Goal: Transaction & Acquisition: Download file/media

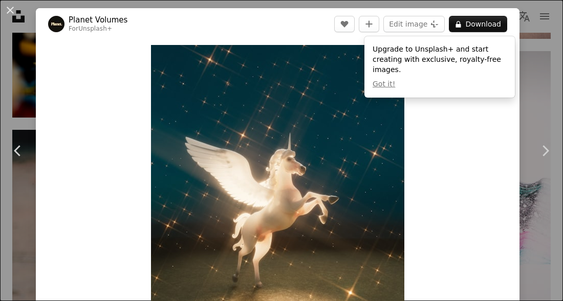
scroll to position [3468, 0]
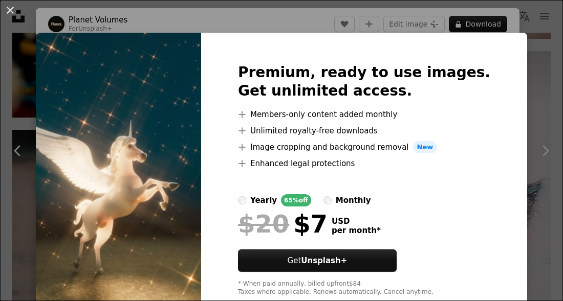
drag, startPoint x: 11, startPoint y: 12, endPoint x: 48, endPoint y: 3, distance: 37.8
click at [12, 12] on button "An X shape" at bounding box center [10, 10] width 12 height 12
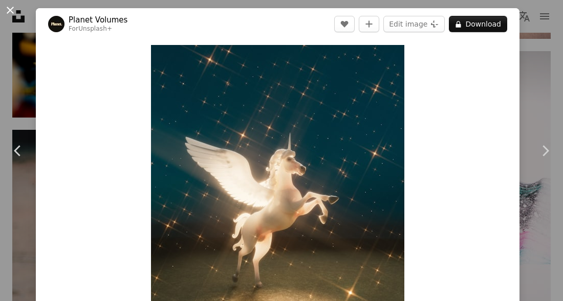
click at [8, 11] on button "An X shape" at bounding box center [10, 10] width 12 height 12
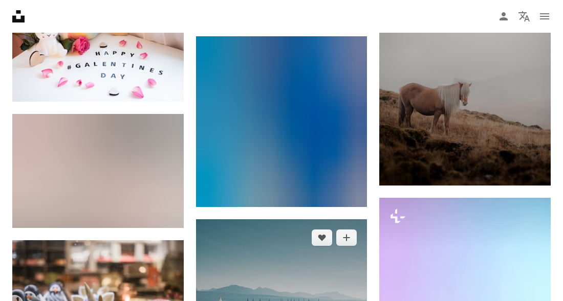
scroll to position [6272, 0]
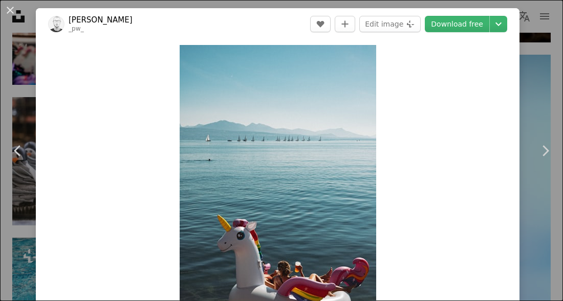
scroll to position [82, 0]
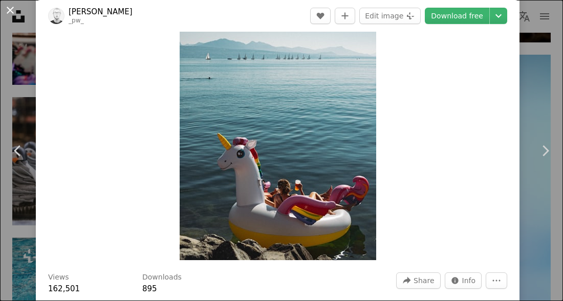
click at [6, 8] on button "An X shape" at bounding box center [10, 10] width 12 height 12
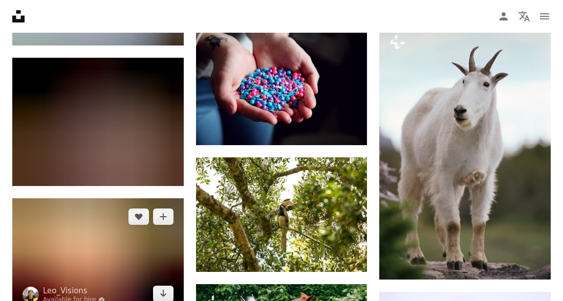
scroll to position [7316, 0]
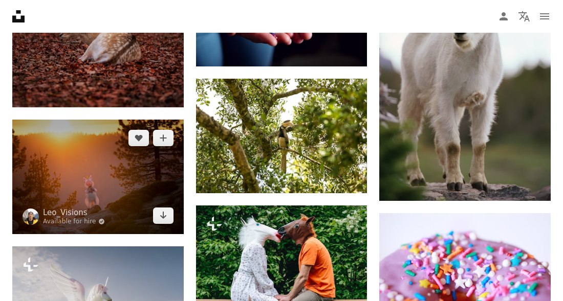
click at [109, 168] on img at bounding box center [97, 177] width 171 height 114
click at [109, 167] on img at bounding box center [97, 177] width 171 height 114
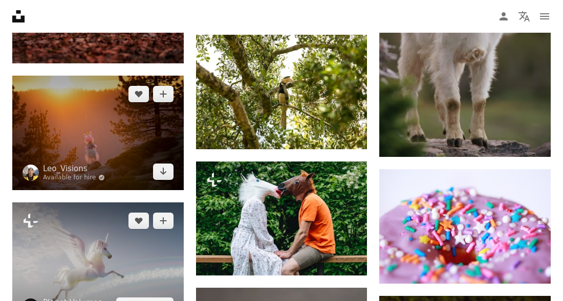
scroll to position [7438, 0]
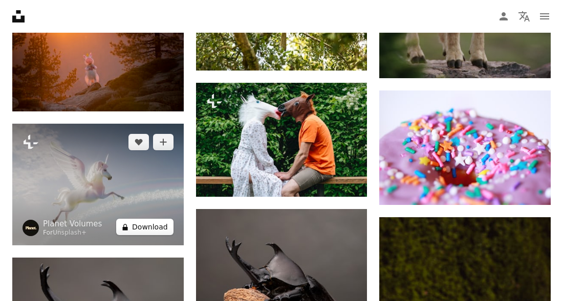
click at [141, 232] on button "A lock Download" at bounding box center [144, 227] width 57 height 16
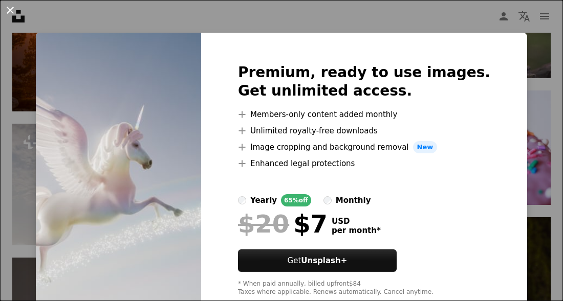
click at [8, 9] on button "An X shape" at bounding box center [10, 10] width 12 height 12
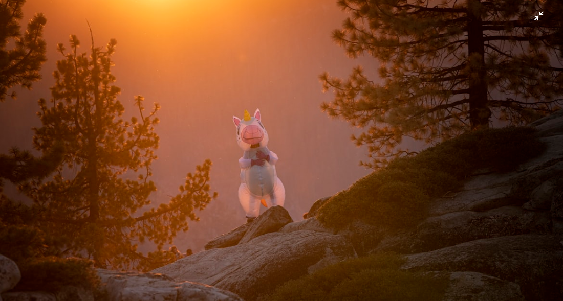
scroll to position [7316, 0]
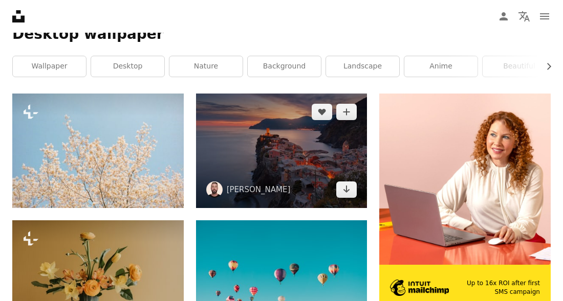
scroll to position [205, 0]
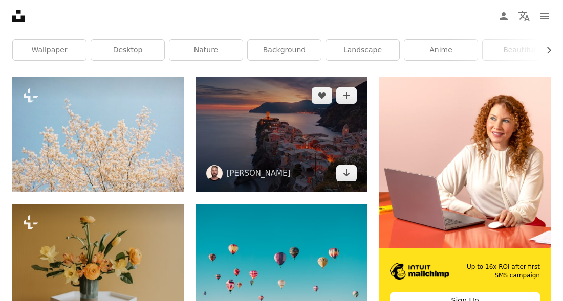
click at [297, 145] on img at bounding box center [281, 134] width 171 height 114
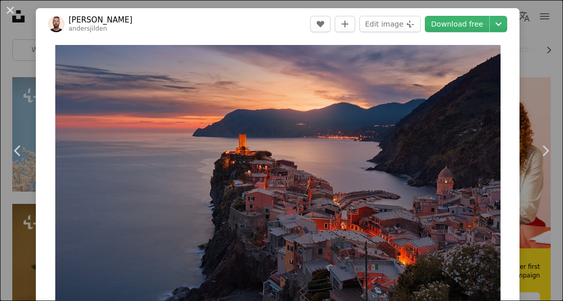
click at [489, 33] on header "[PERSON_NAME] andersjilden A heart A plus sign Edit image Plus sign for Unsplas…" at bounding box center [277, 24] width 483 height 32
click at [481, 29] on link "Download free" at bounding box center [457, 24] width 64 height 16
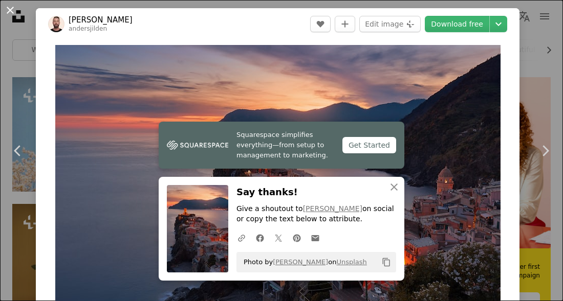
click at [13, 11] on button "An X shape" at bounding box center [10, 10] width 12 height 12
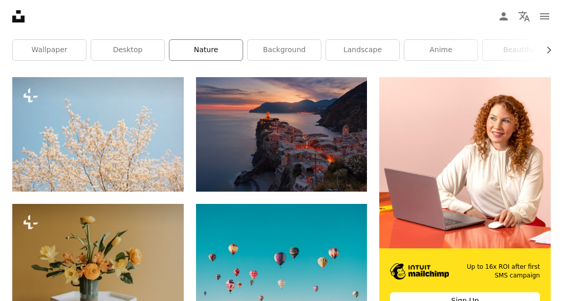
click at [190, 44] on link "nature" at bounding box center [205, 50] width 73 height 20
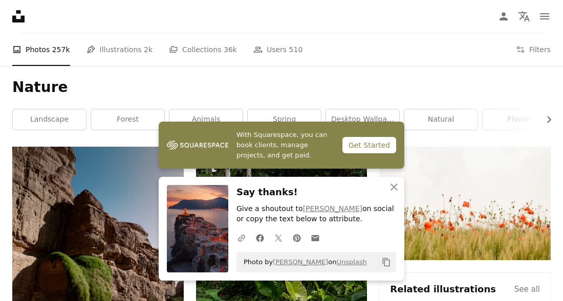
scroll to position [20, 0]
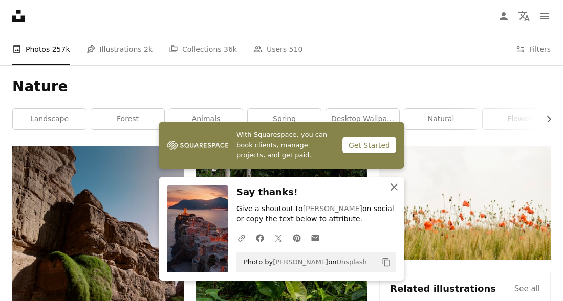
click at [390, 188] on icon "An X shape" at bounding box center [394, 187] width 12 height 12
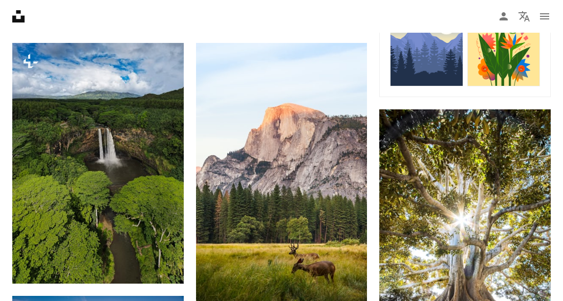
scroll to position [430, 0]
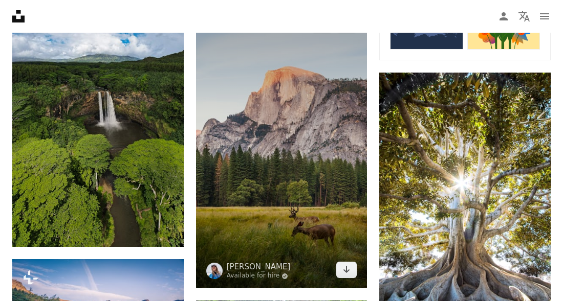
click at [267, 121] on img at bounding box center [281, 147] width 171 height 282
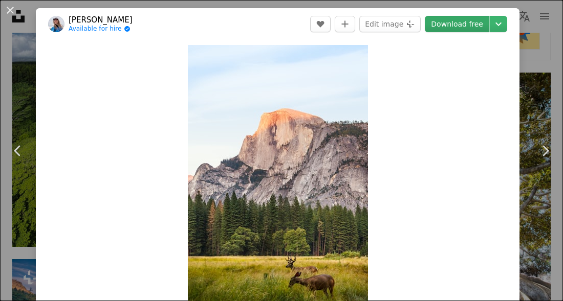
click at [460, 25] on link "Download free" at bounding box center [457, 24] width 64 height 16
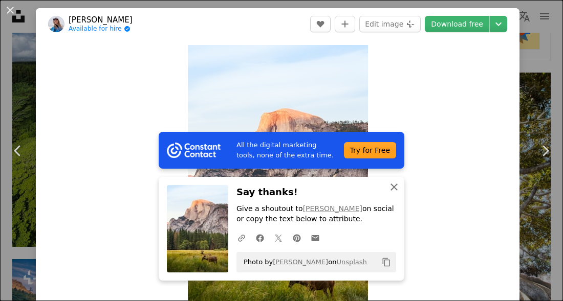
click at [392, 192] on icon "An X shape" at bounding box center [394, 187] width 12 height 12
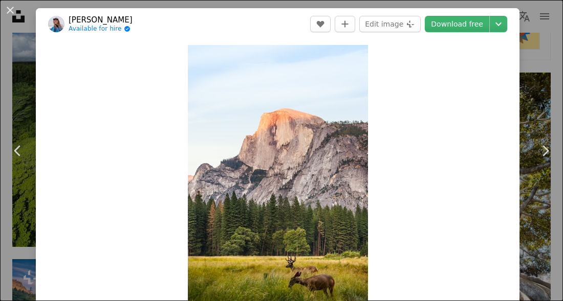
click at [13, 14] on button "An X shape" at bounding box center [10, 10] width 12 height 12
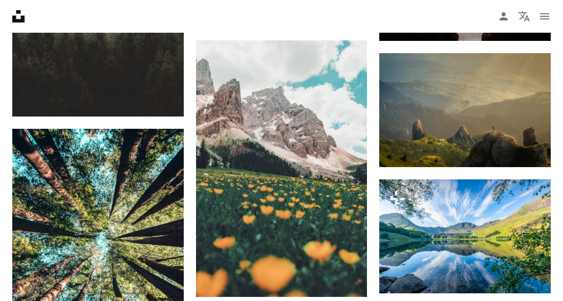
scroll to position [962, 0]
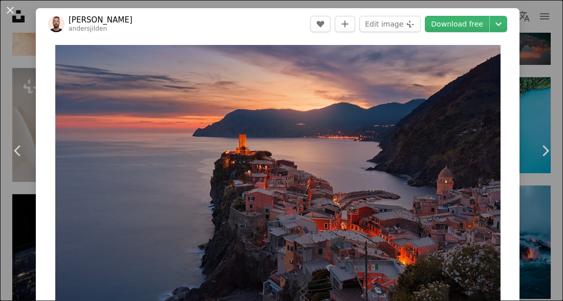
scroll to position [205, 0]
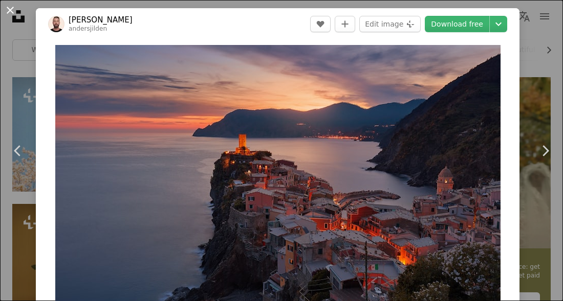
click at [9, 12] on button "An X shape" at bounding box center [10, 10] width 12 height 12
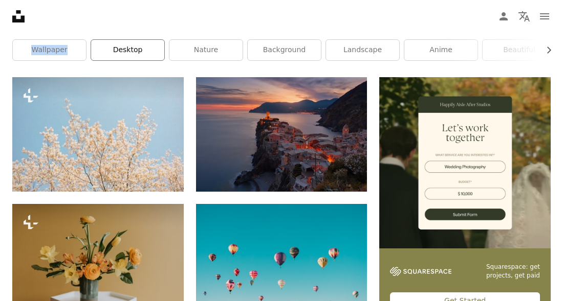
drag, startPoint x: 15, startPoint y: 34, endPoint x: 93, endPoint y: 46, distance: 78.7
click at [93, 46] on div "Desktop wallpaper Chevron right wallpaper desktop nature background landscape a…" at bounding box center [281, 36] width 563 height 81
